Goal: Find specific fact: Find specific fact

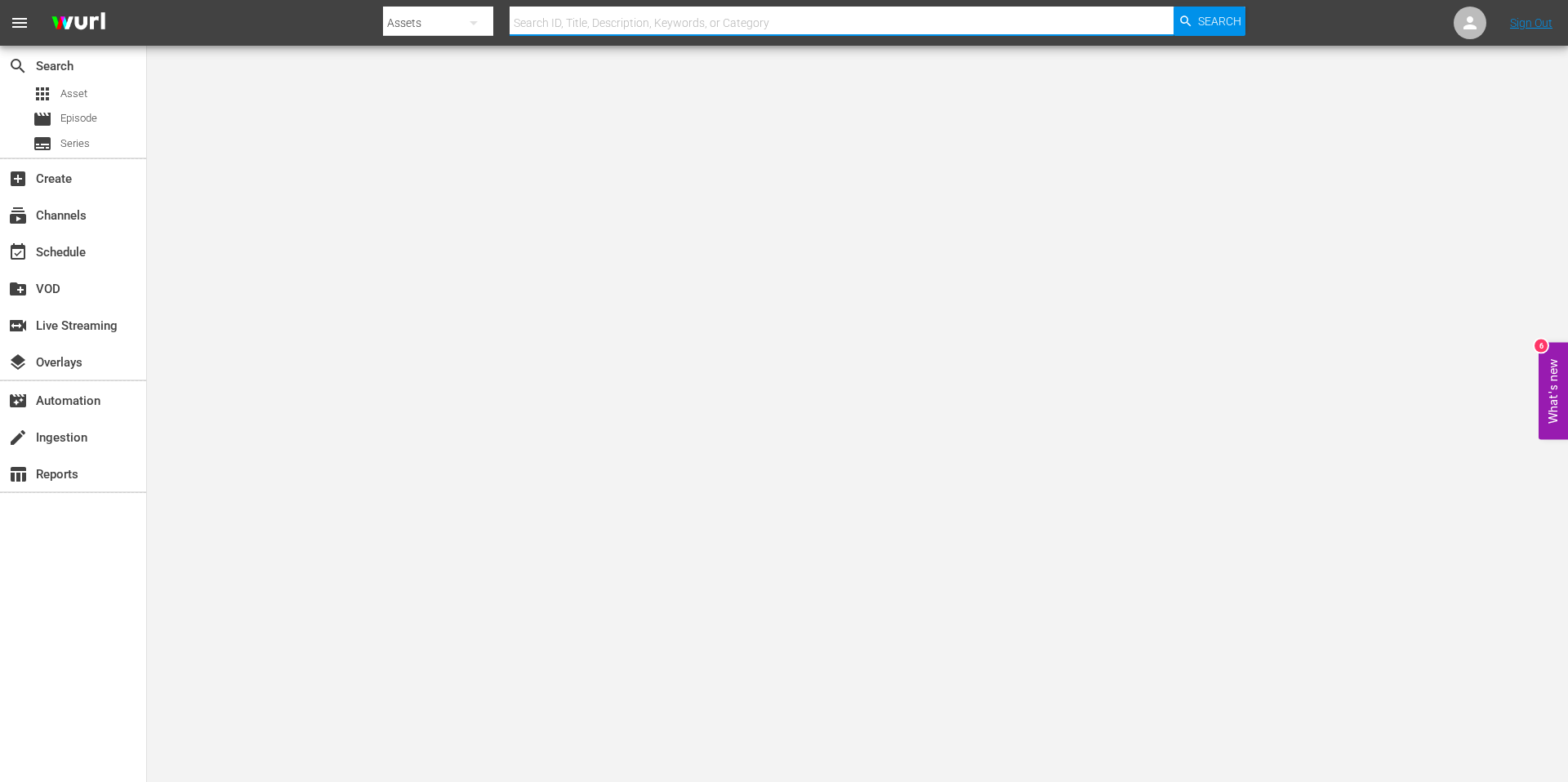
click at [594, 32] on input "text" at bounding box center [842, 23] width 664 height 39
paste input "L01064161"
type input "L01064161"
click at [594, 32] on input "L01064161" at bounding box center [842, 23] width 664 height 39
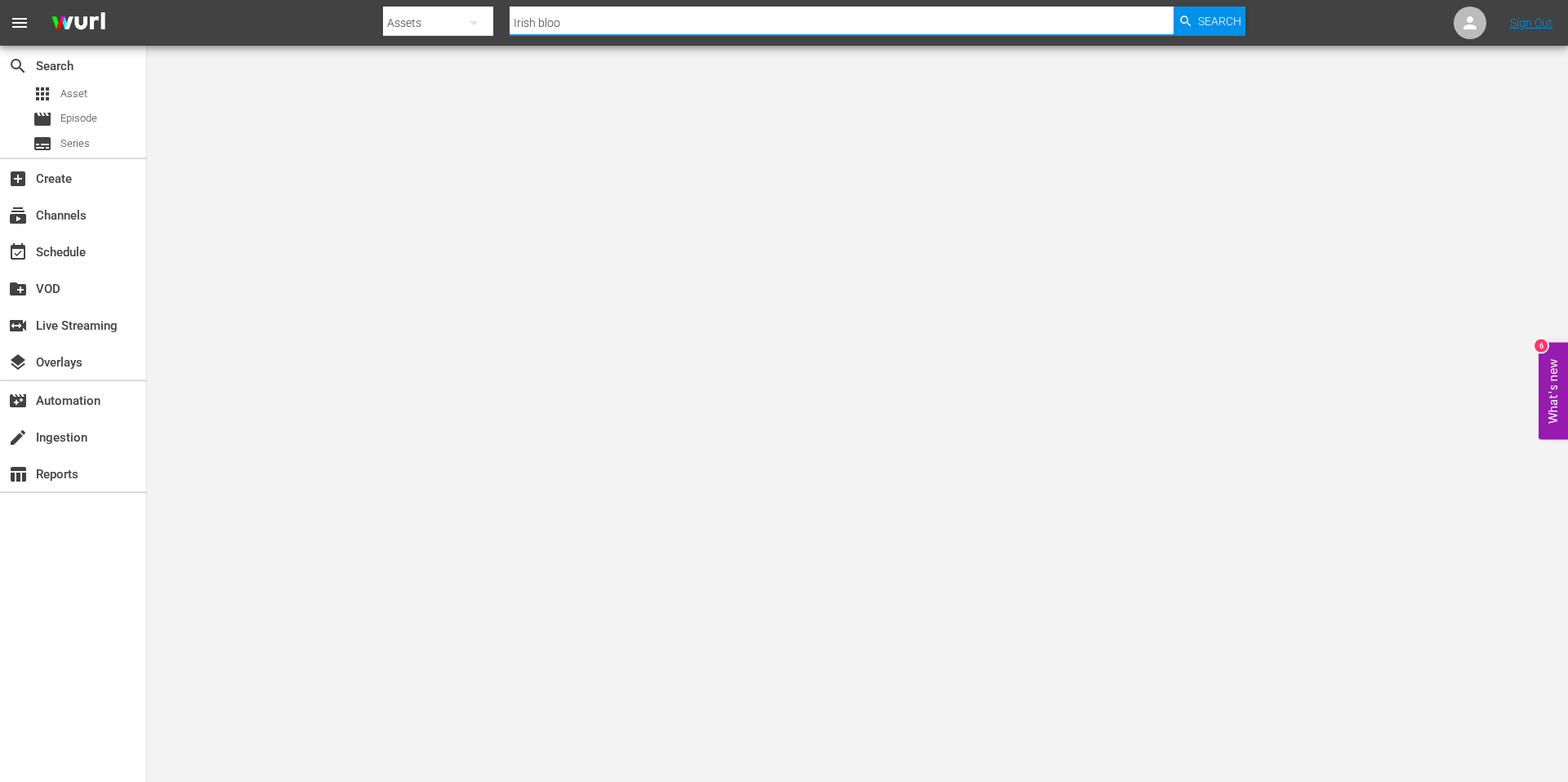
type input "Irish blood"
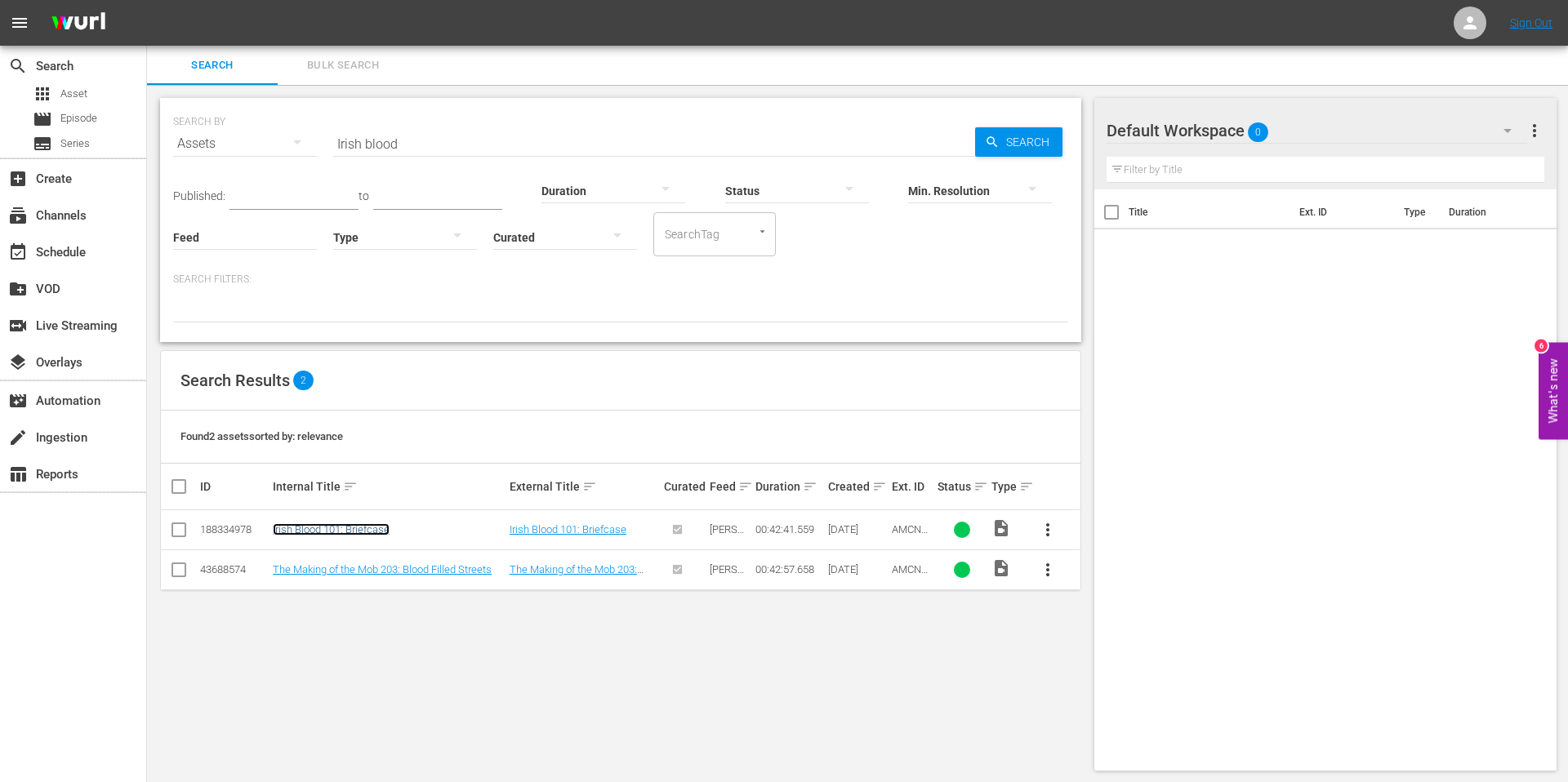
click at [303, 526] on link "Irish Blood 101: Briefcase" at bounding box center [331, 529] width 117 height 12
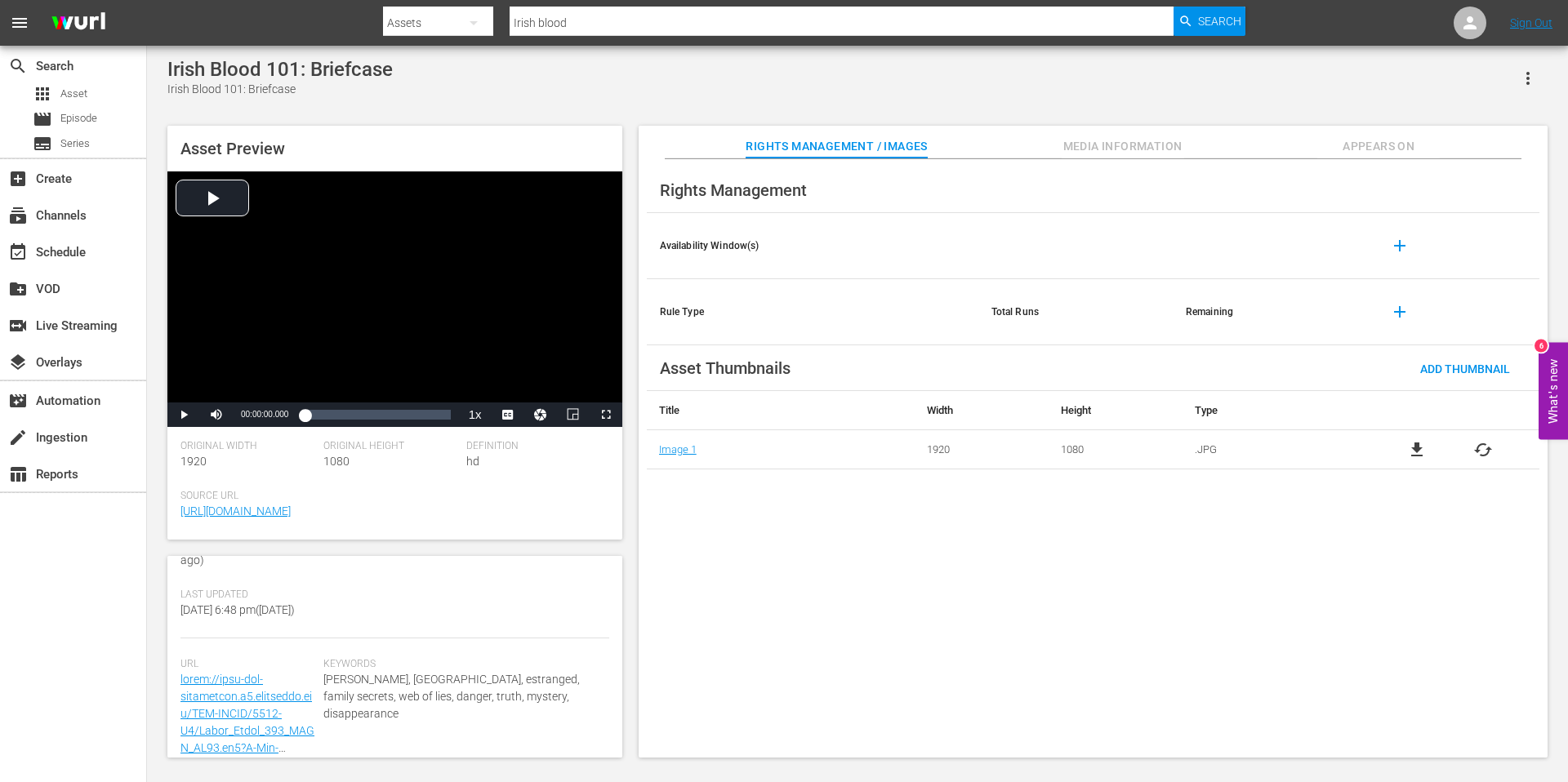
scroll to position [384, 0]
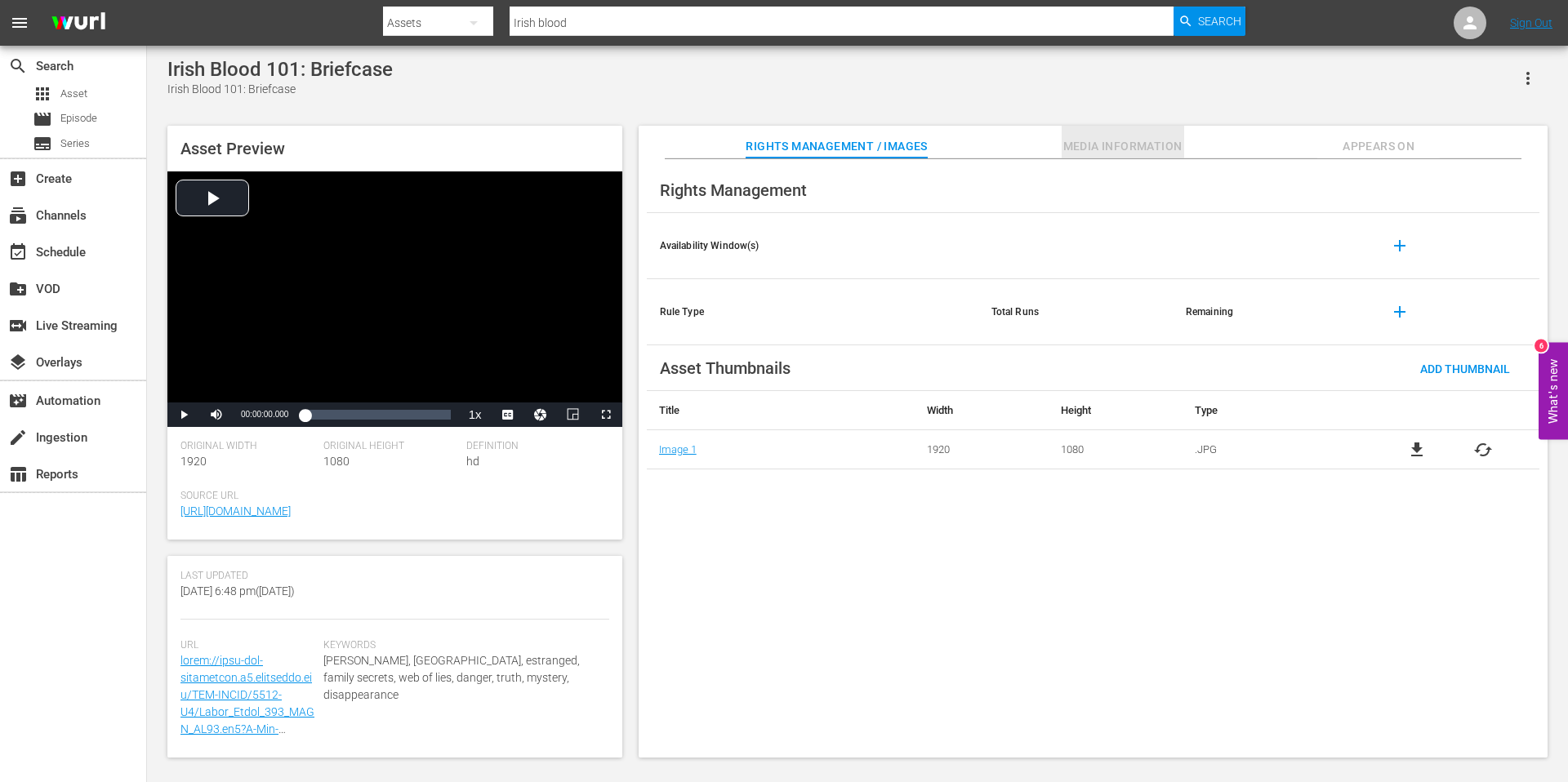
click at [1129, 147] on span "Media Information" at bounding box center [1123, 147] width 122 height 20
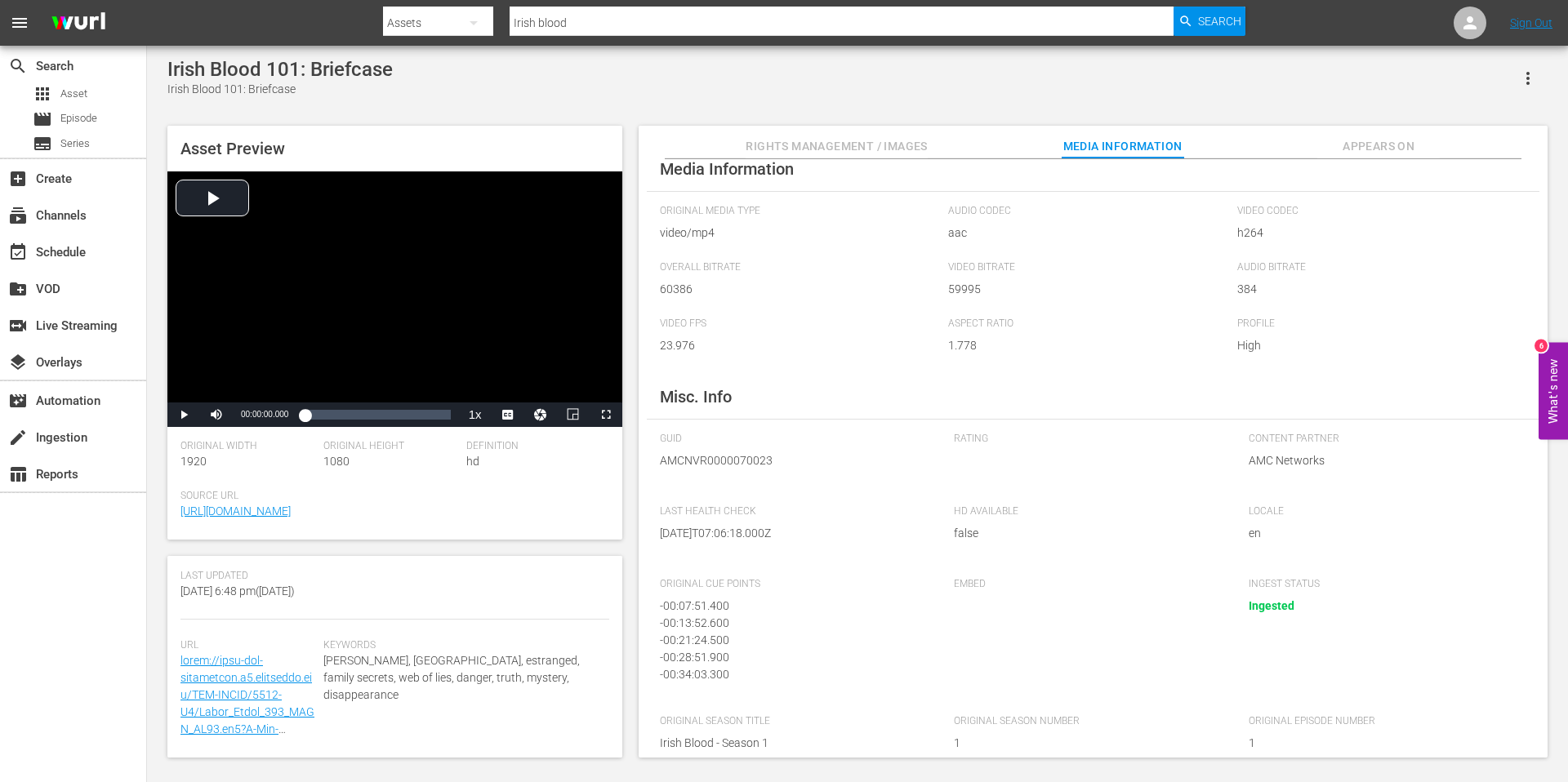
scroll to position [43, 0]
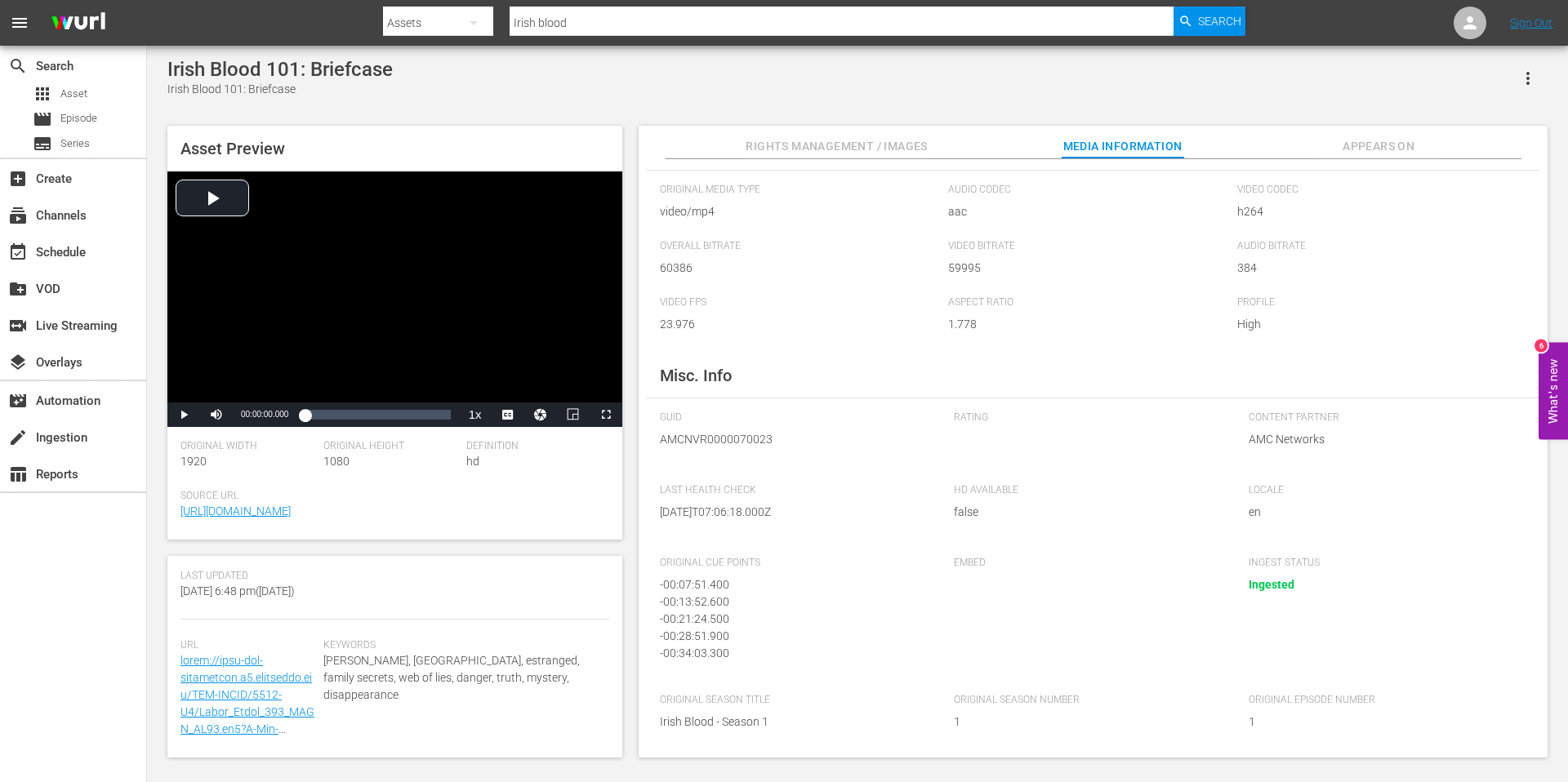
click at [972, 443] on div "Rating" at bounding box center [1092, 440] width 277 height 57
click at [925, 425] on div "GUID AMCNVR0000070023" at bounding box center [798, 440] width 277 height 57
click at [662, 470] on div "GUID AMCNVR0000070023 Rating Content Partner AMC Networks Last Health Check [DA…" at bounding box center [1093, 581] width 867 height 339
click at [685, 450] on div "GUID AMCNVR0000070023" at bounding box center [798, 440] width 277 height 57
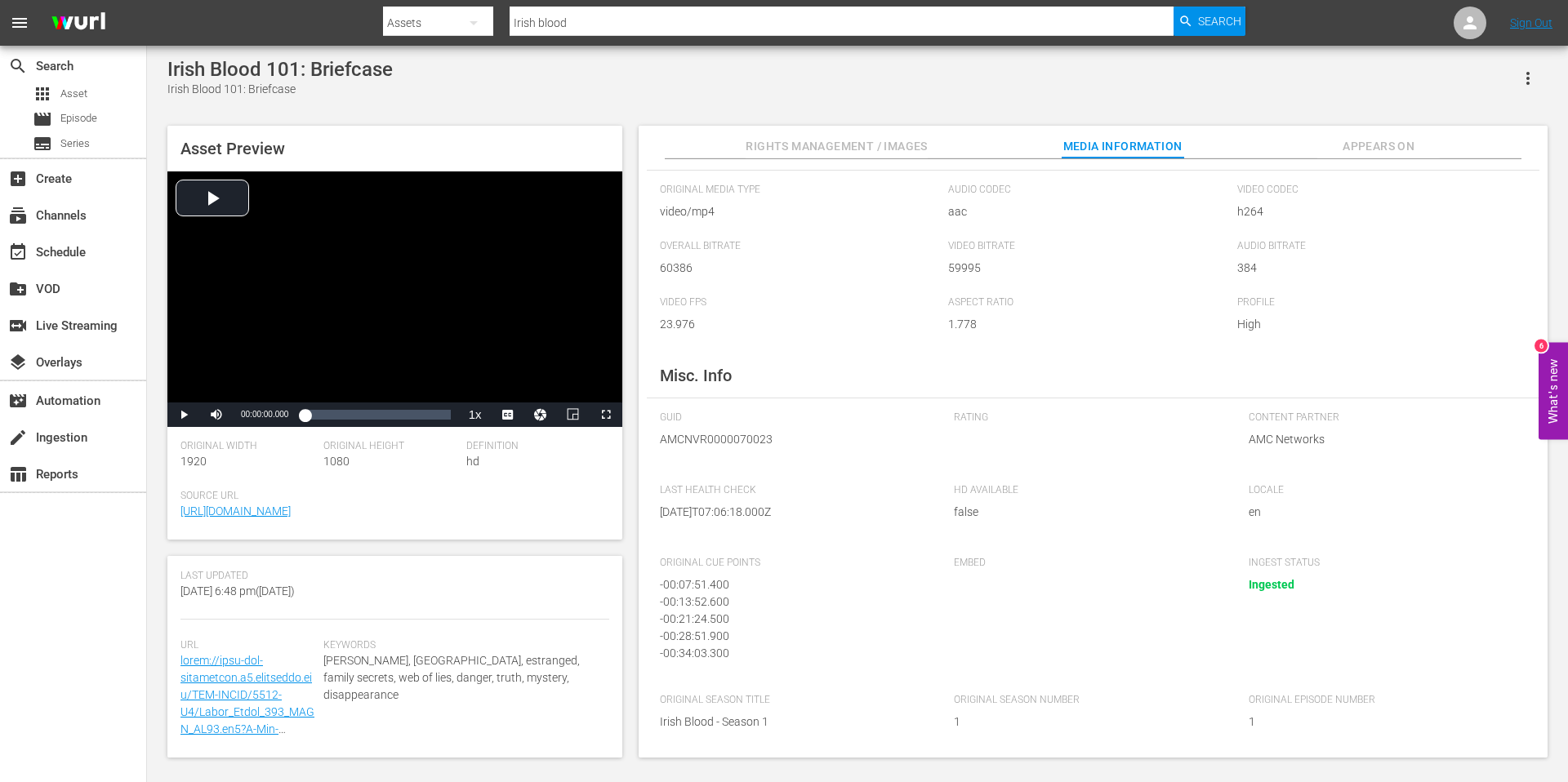
click at [676, 438] on span "AMCNVR0000070023" at bounding box center [794, 440] width 269 height 17
copy span "AMCNVR0000070023"
